Goal: Task Accomplishment & Management: Manage account settings

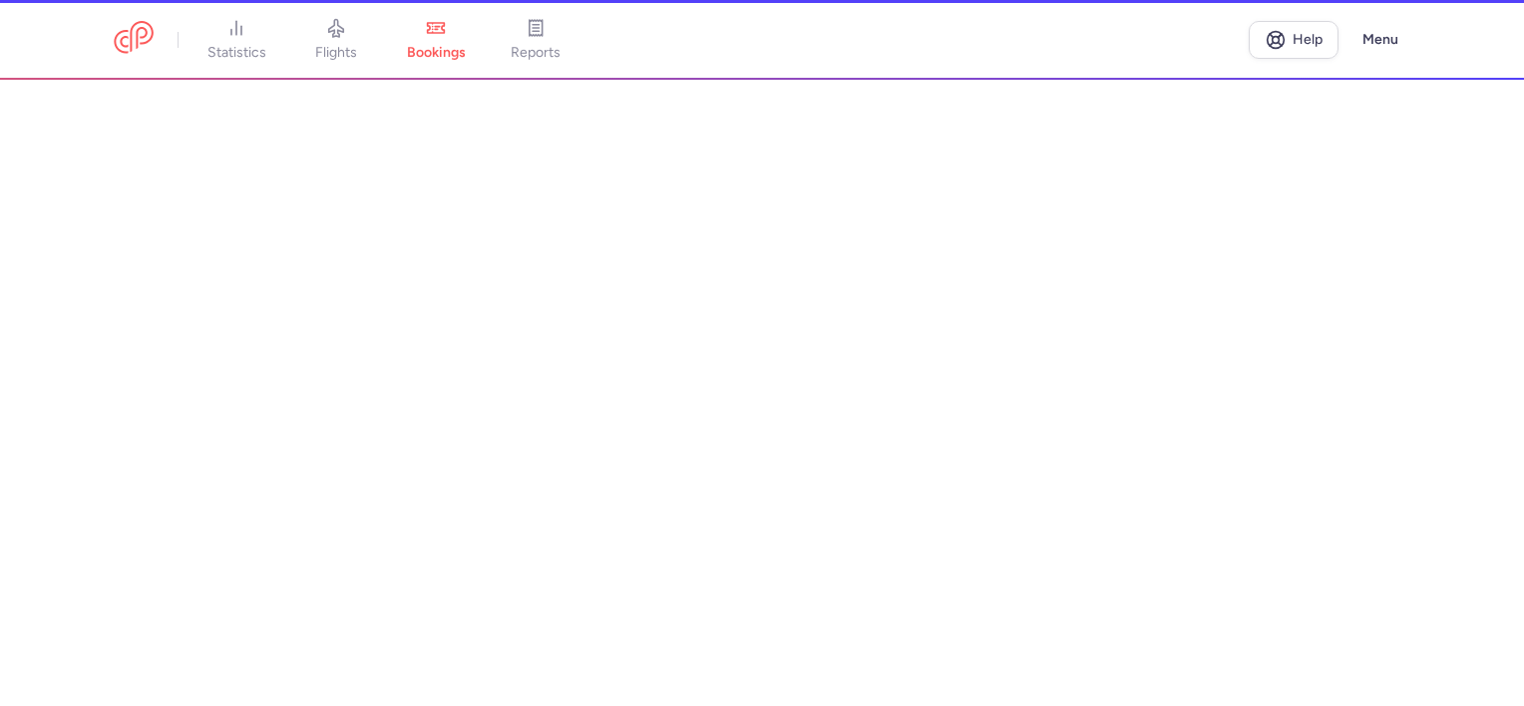
select select "days"
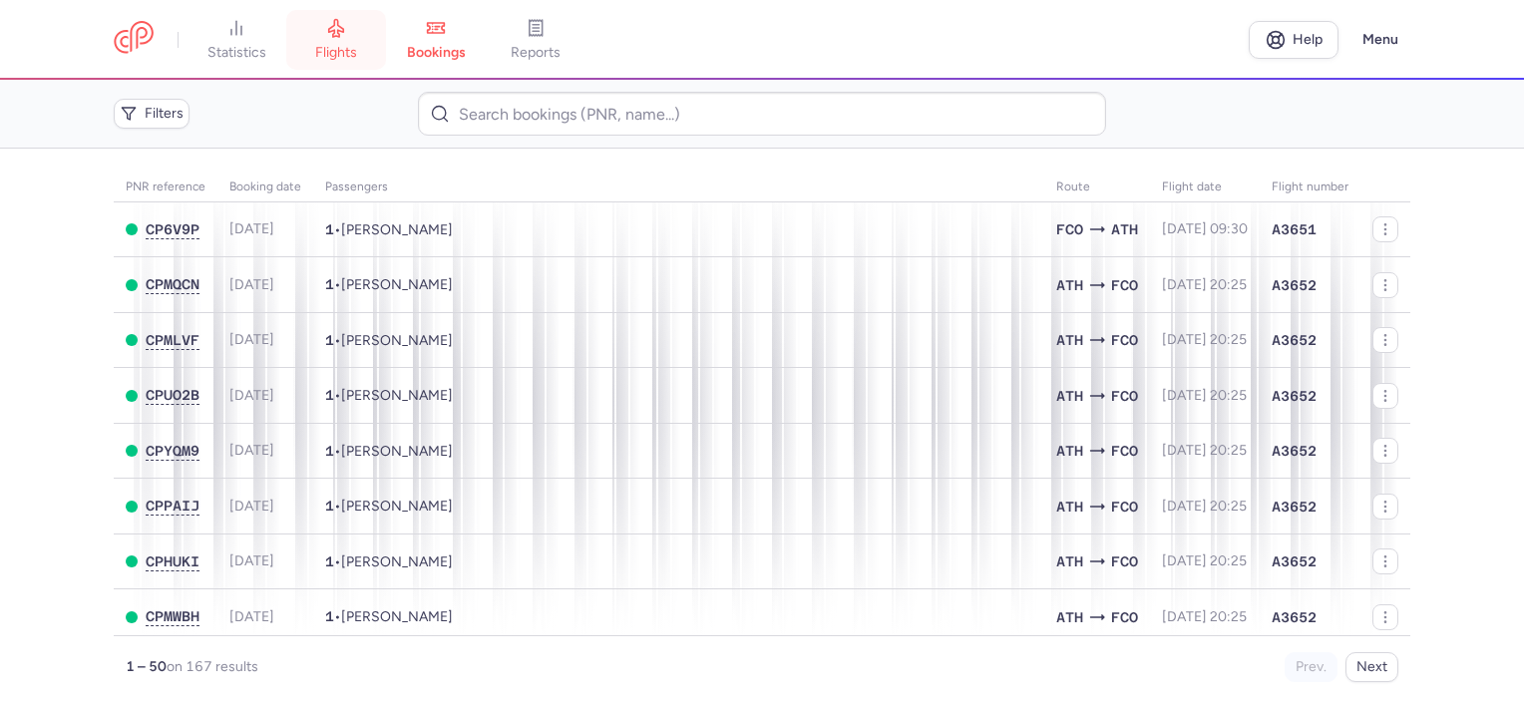
click at [369, 55] on link "flights" at bounding box center [336, 40] width 100 height 44
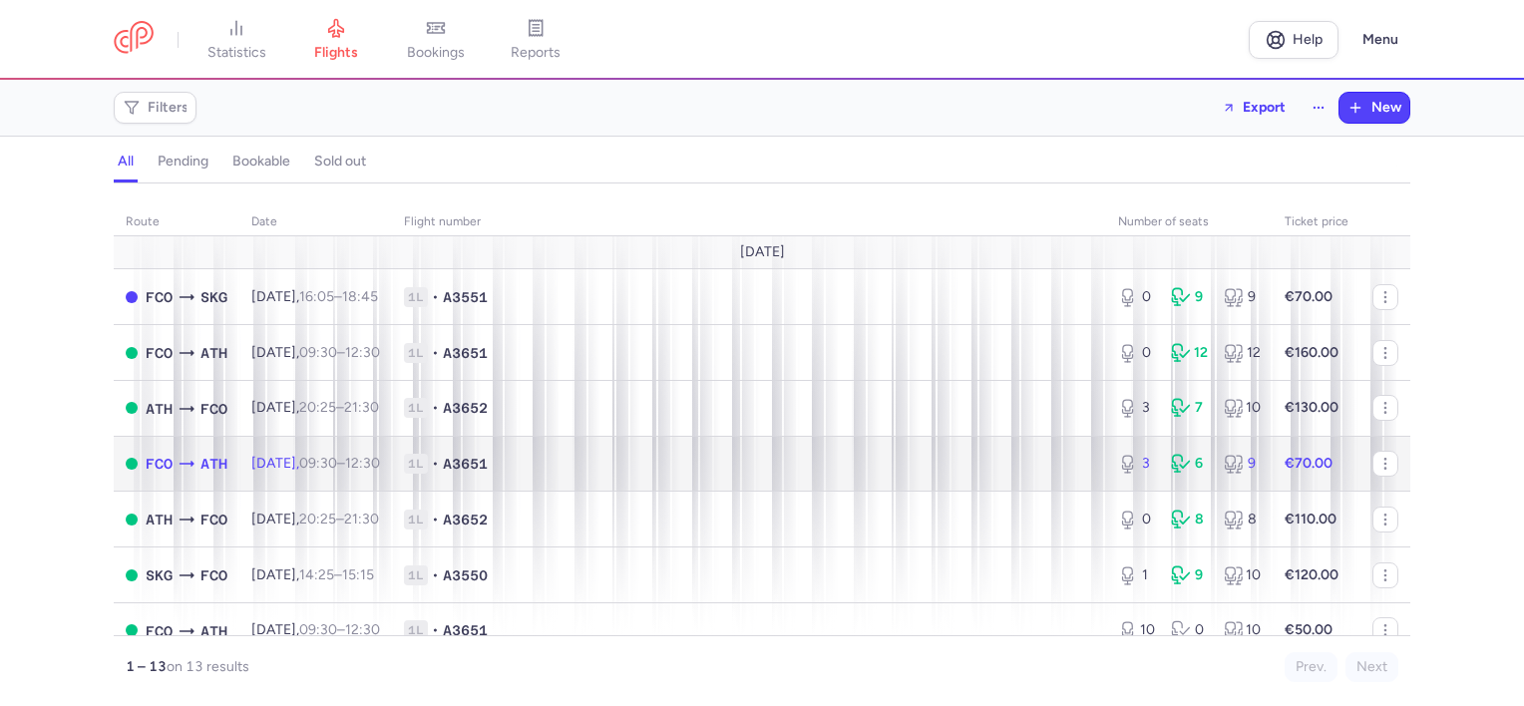
click at [391, 452] on td "[DATE] 09:30 – 12:30 +0" at bounding box center [315, 464] width 153 height 56
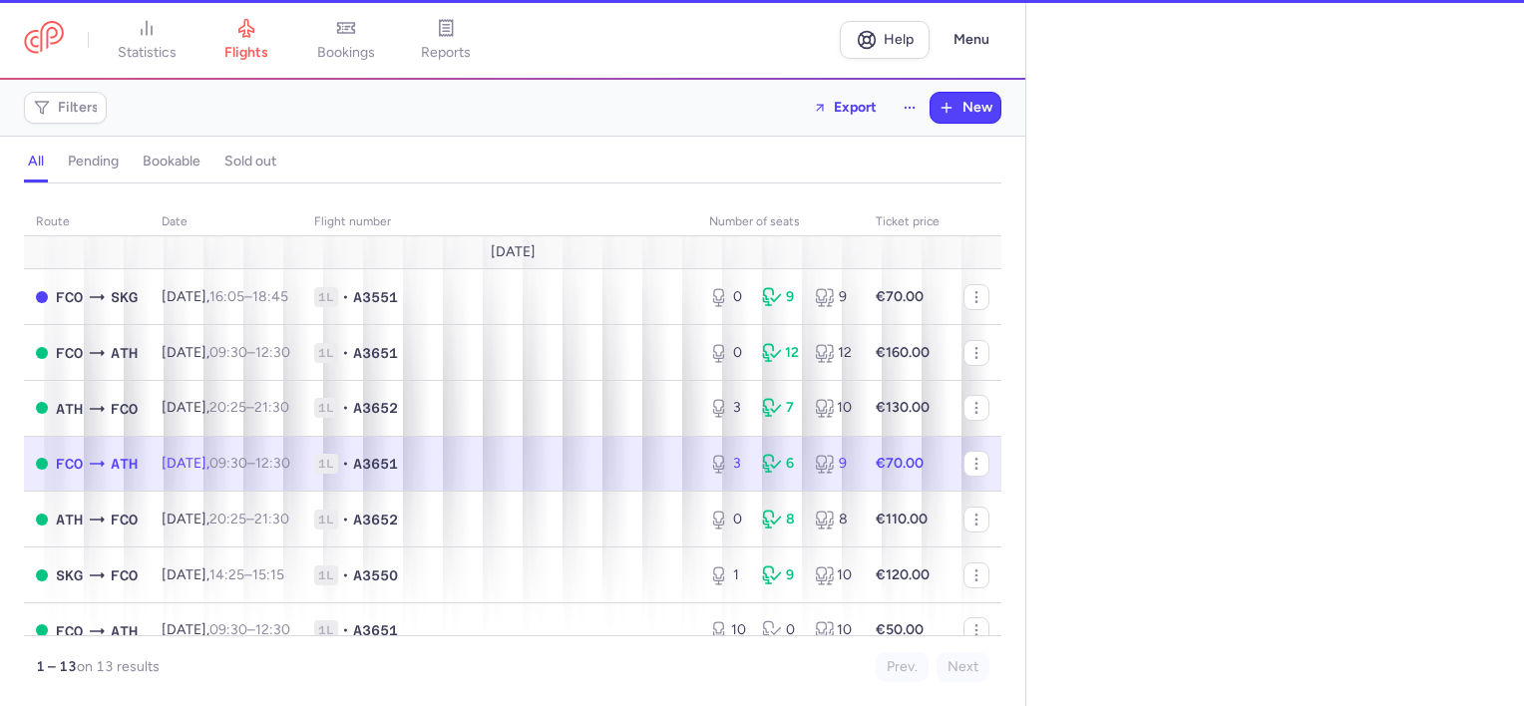
select select "days"
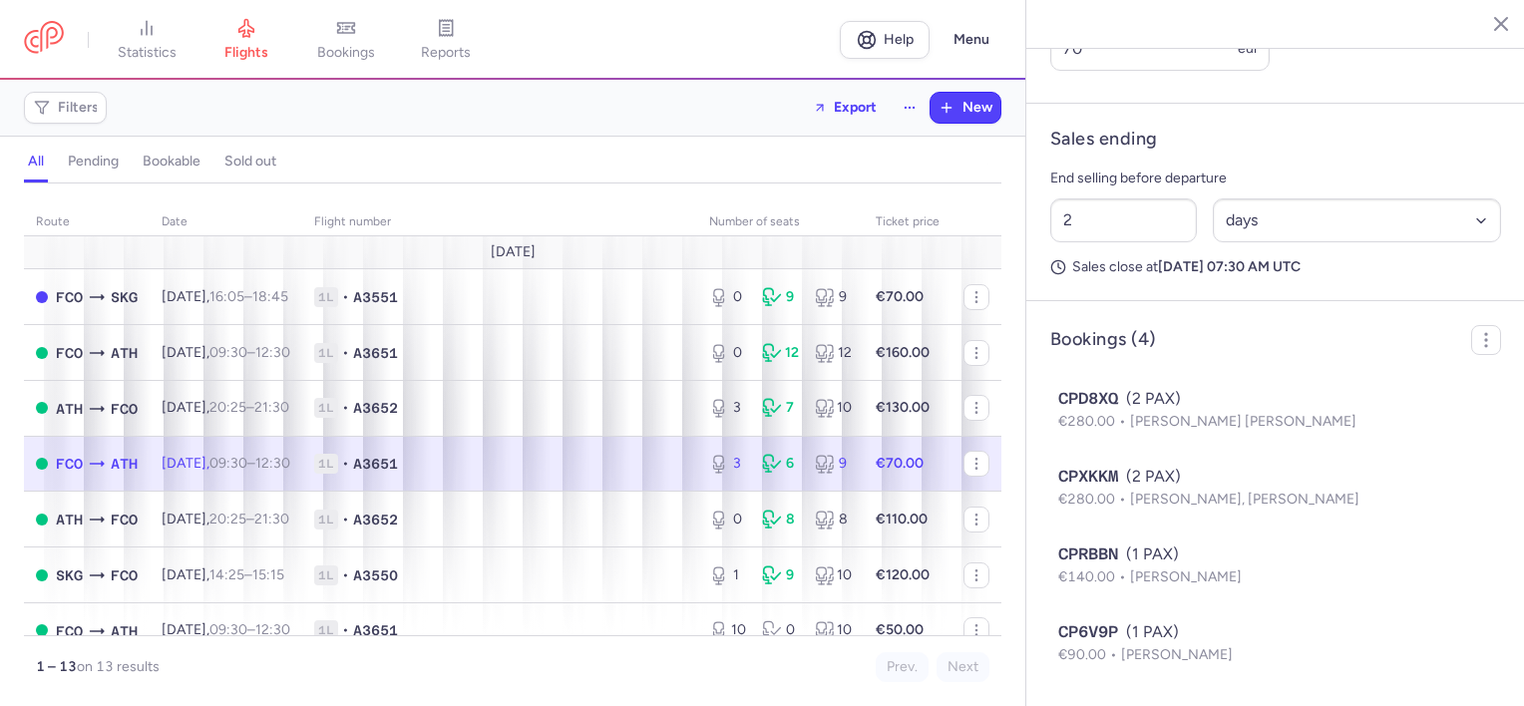
scroll to position [554, 0]
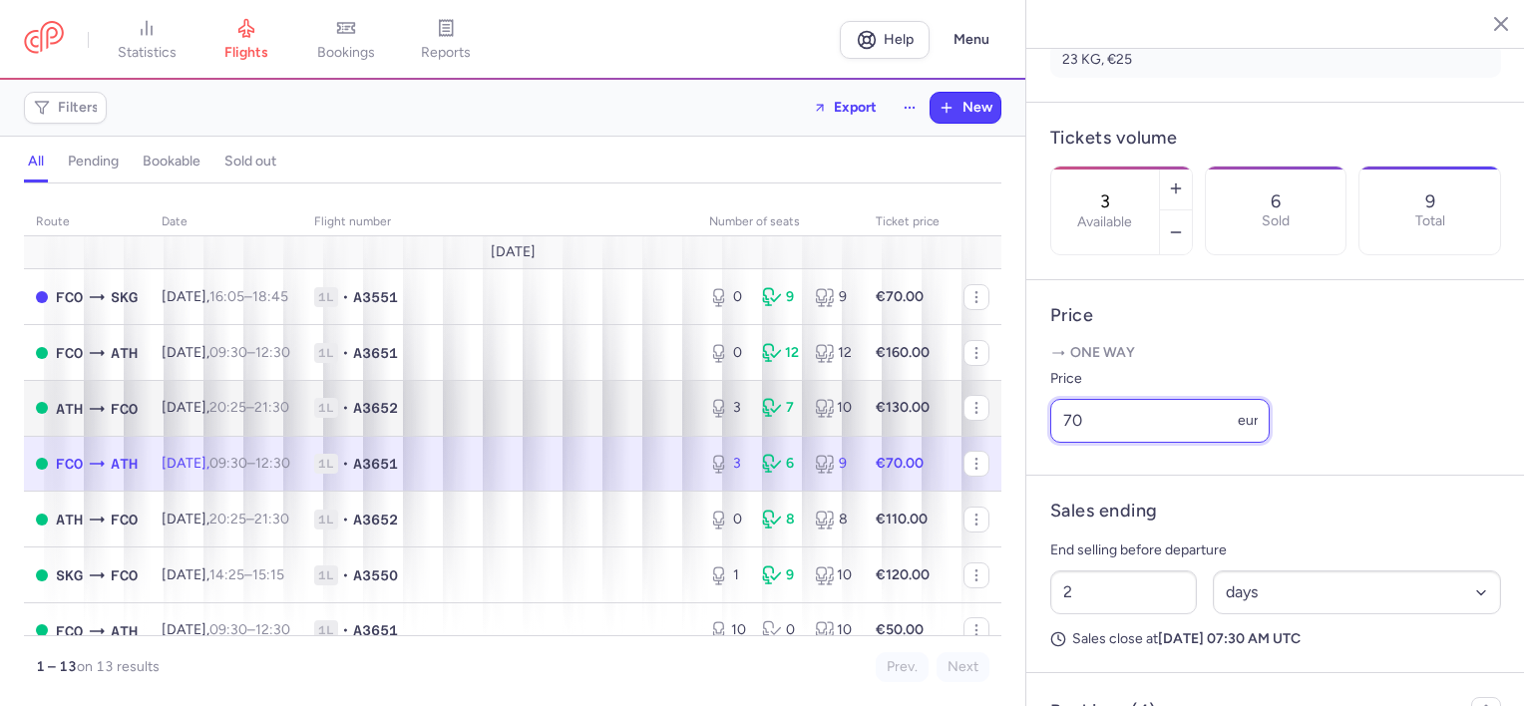
drag, startPoint x: 1156, startPoint y: 454, endPoint x: 840, endPoint y: 403, distance: 320.2
click at [840, 403] on div "statistics flights bookings reports Help Menu Filters Export New all pending bo…" at bounding box center [762, 353] width 1524 height 706
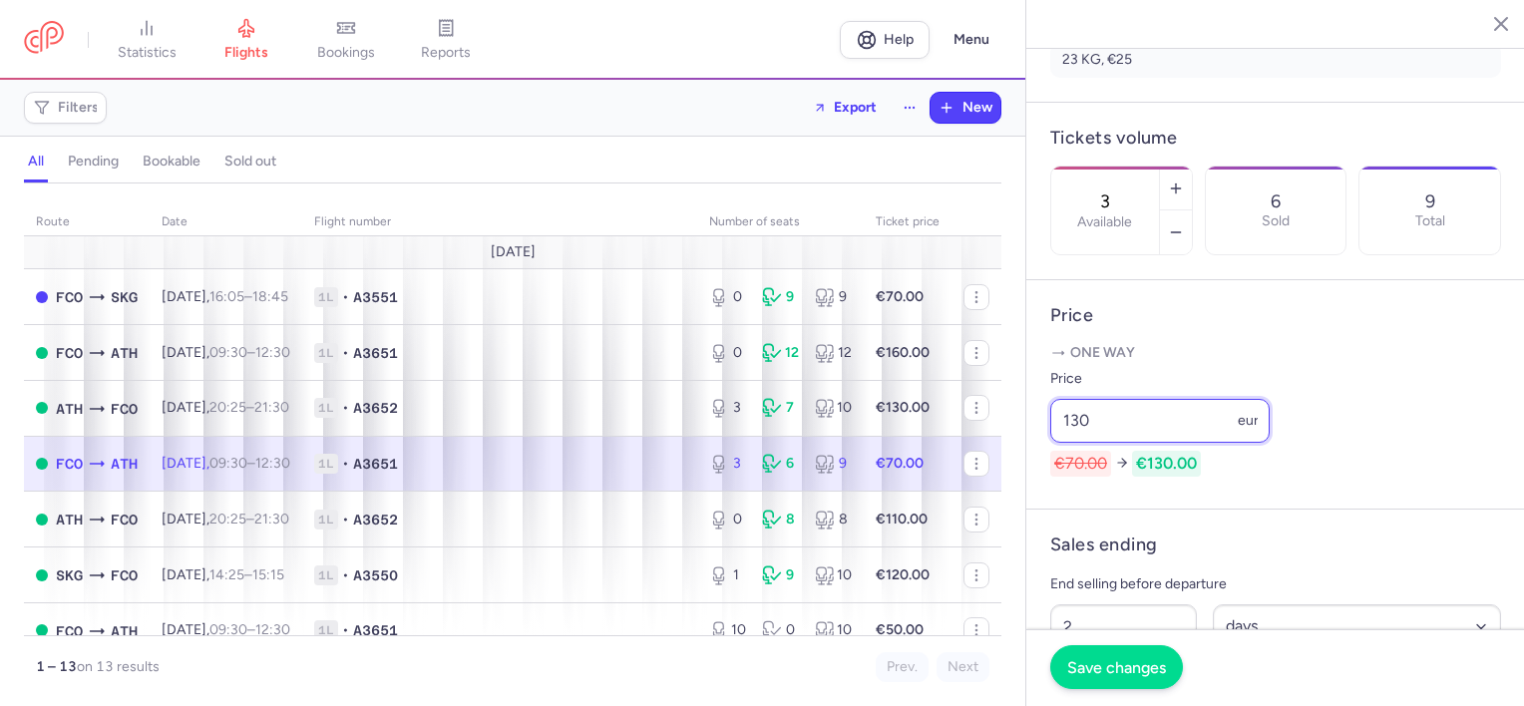
type input "130"
click at [1117, 668] on span "Save changes" at bounding box center [1116, 667] width 99 height 18
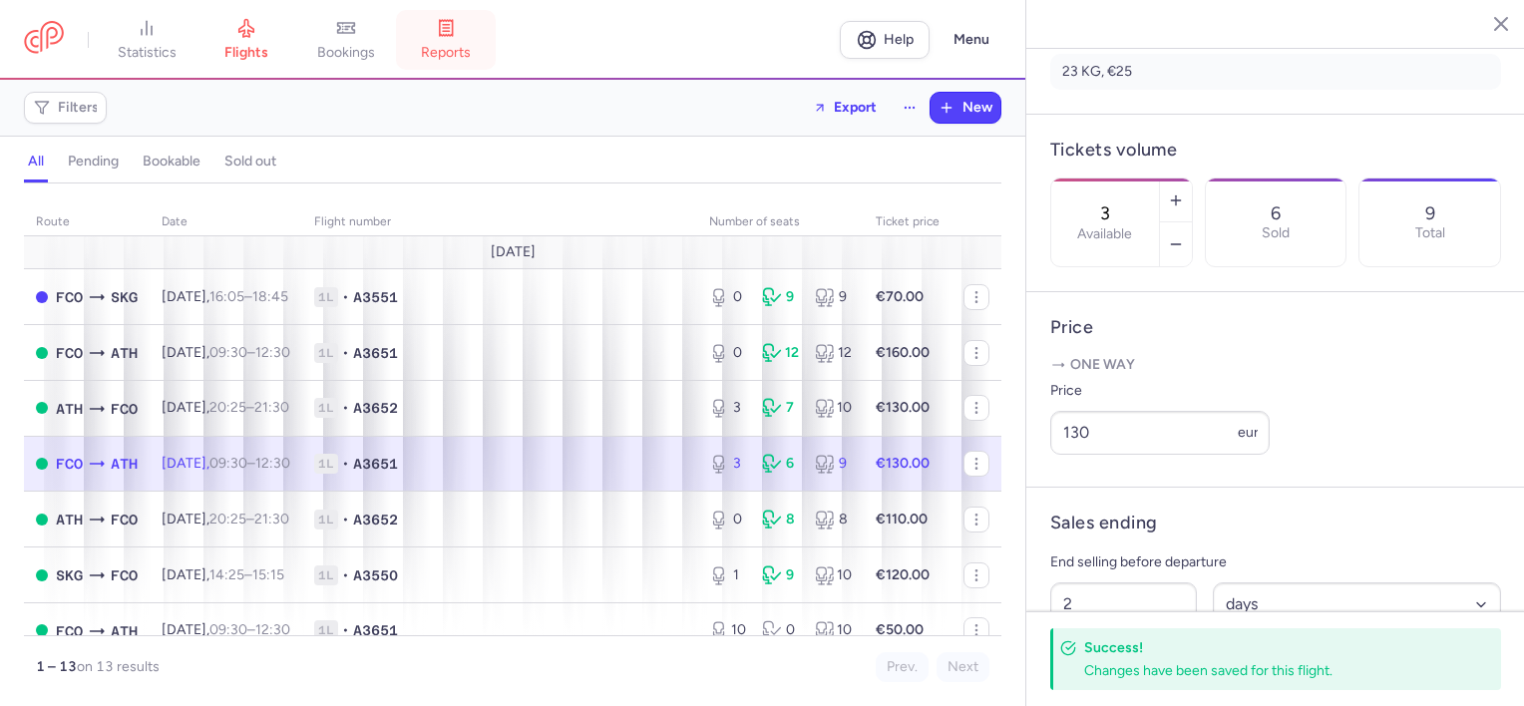
scroll to position [350, 0]
